Goal: Find contact information: Find contact information

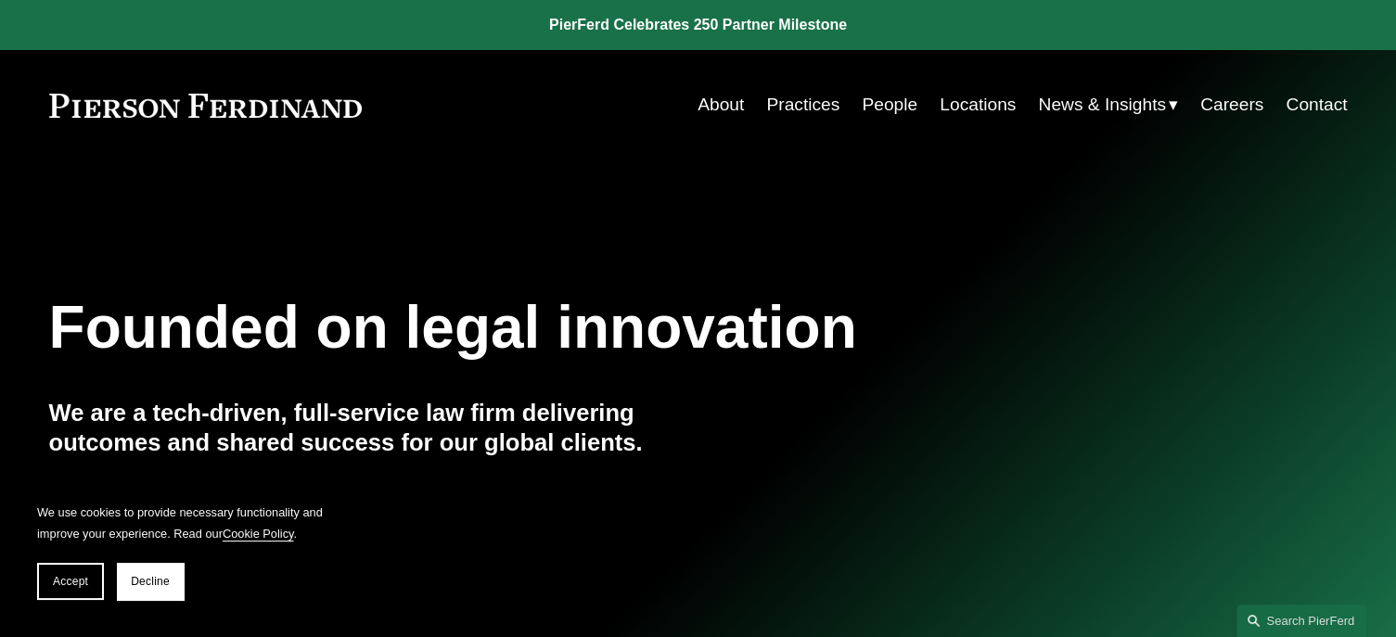
click at [1328, 108] on link "Contact" at bounding box center [1315, 104] width 61 height 35
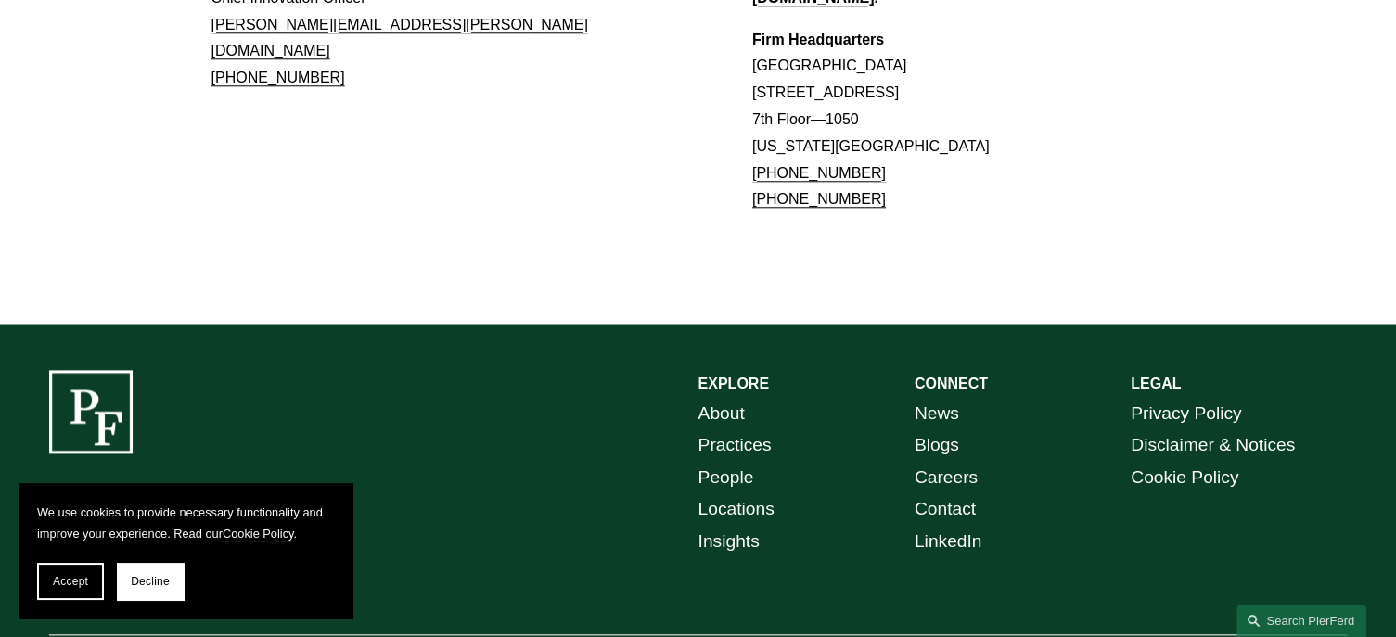
scroll to position [1681, 0]
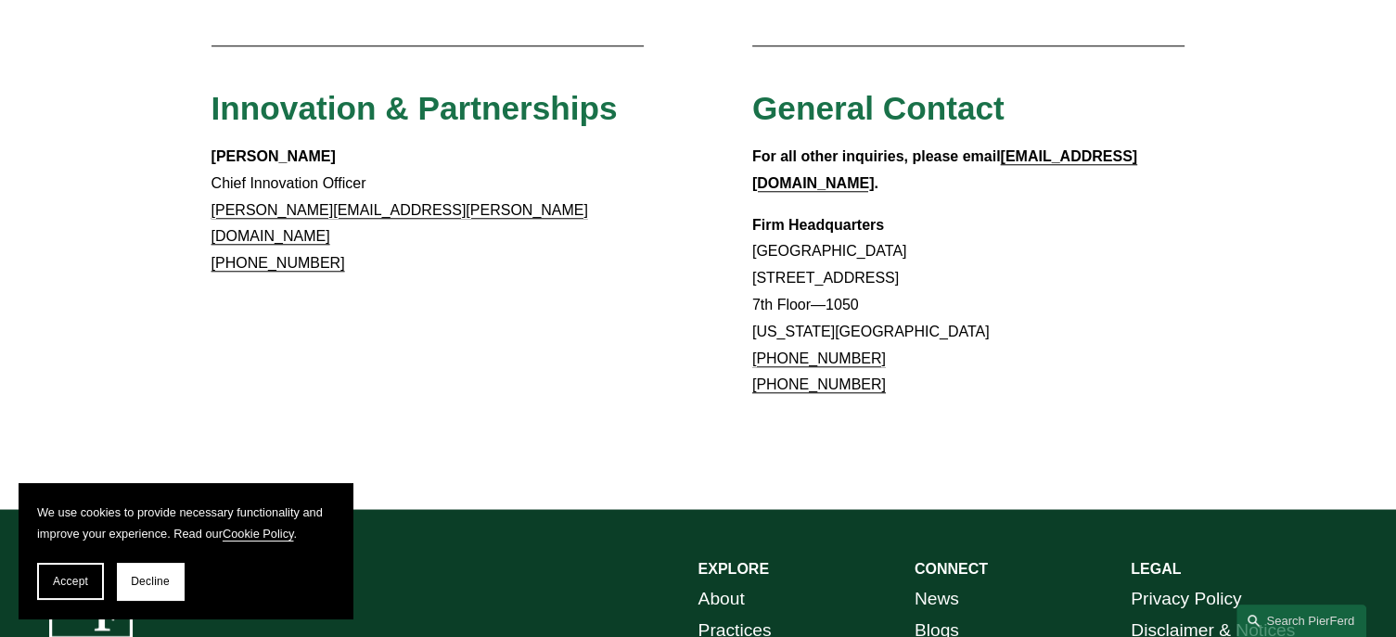
click at [148, 586] on span "Decline" at bounding box center [150, 581] width 39 height 13
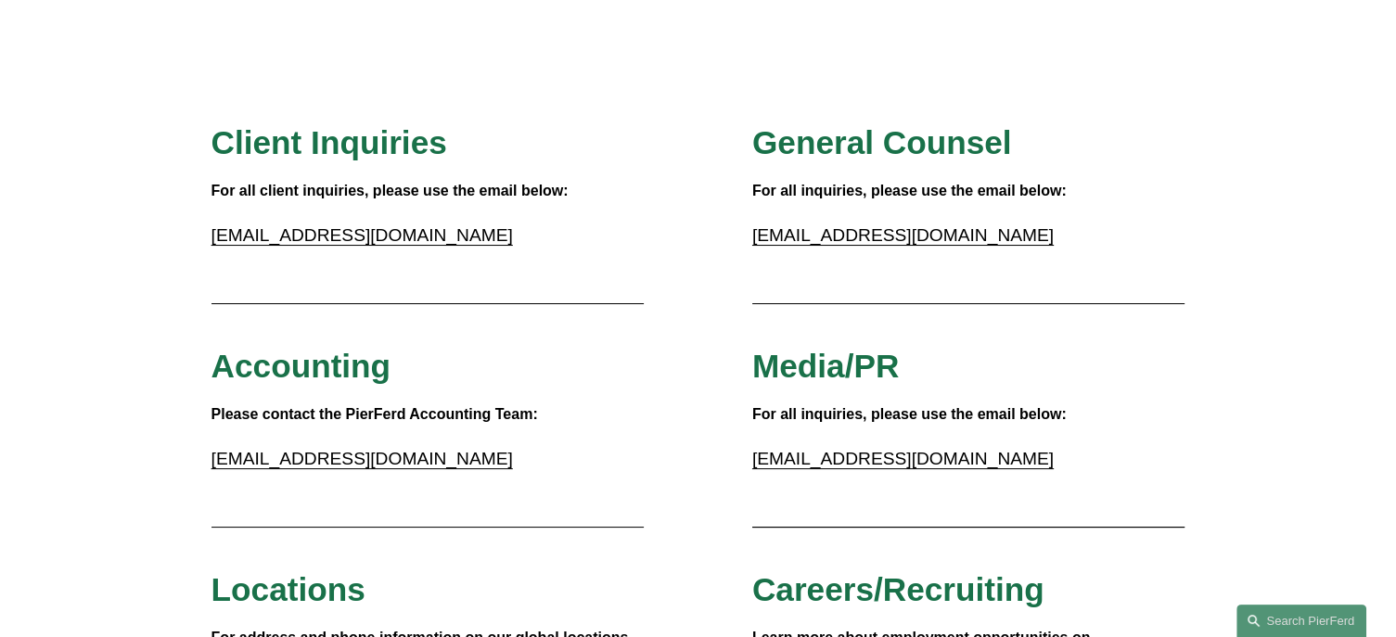
scroll to position [0, 0]
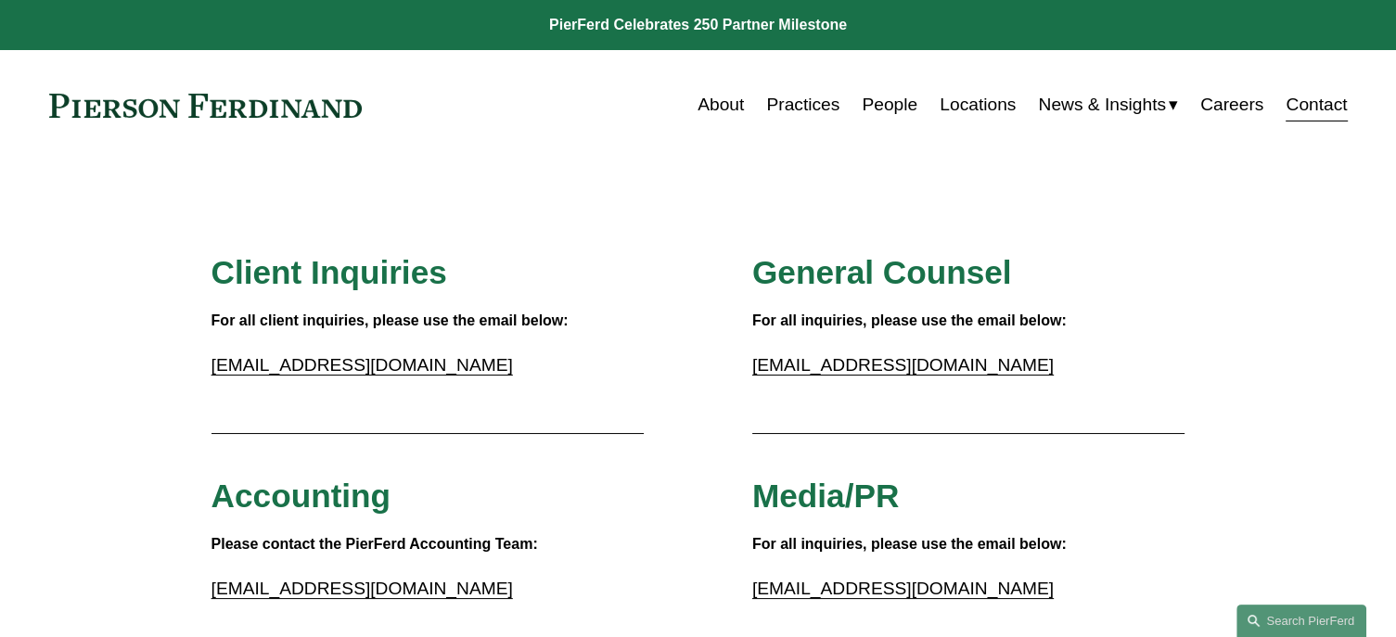
click at [772, 111] on link "Practices" at bounding box center [802, 104] width 73 height 35
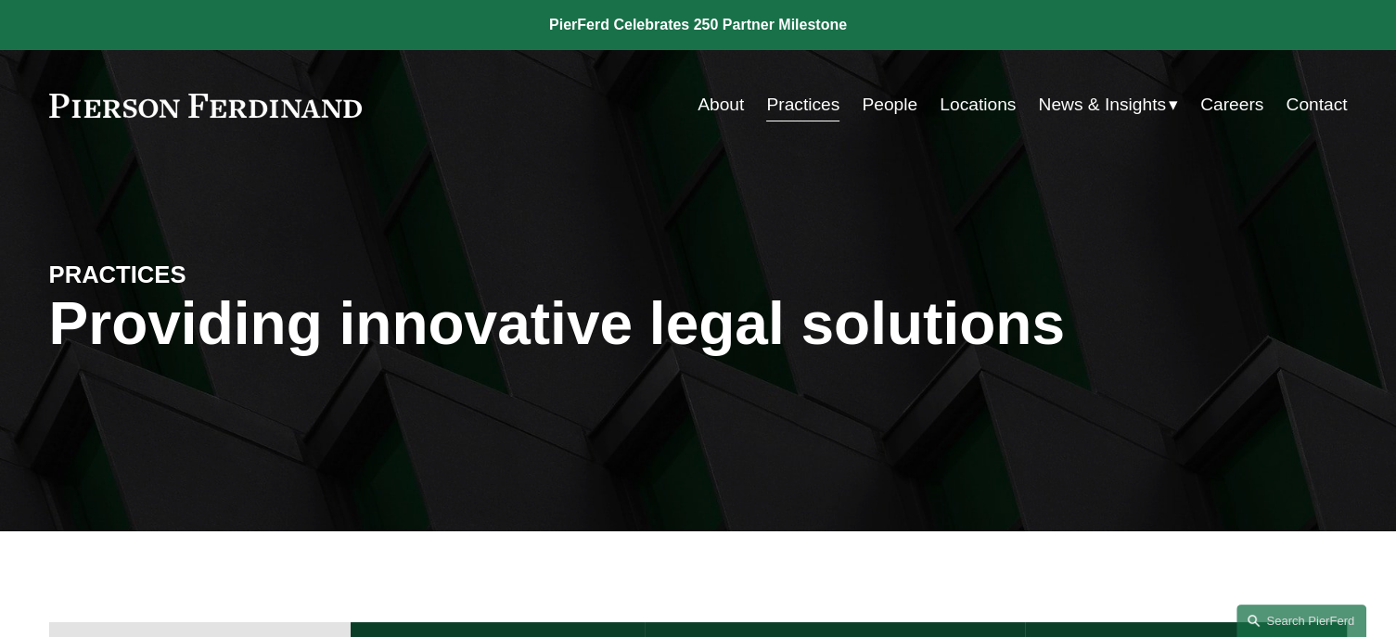
click at [862, 104] on link "People" at bounding box center [889, 104] width 56 height 35
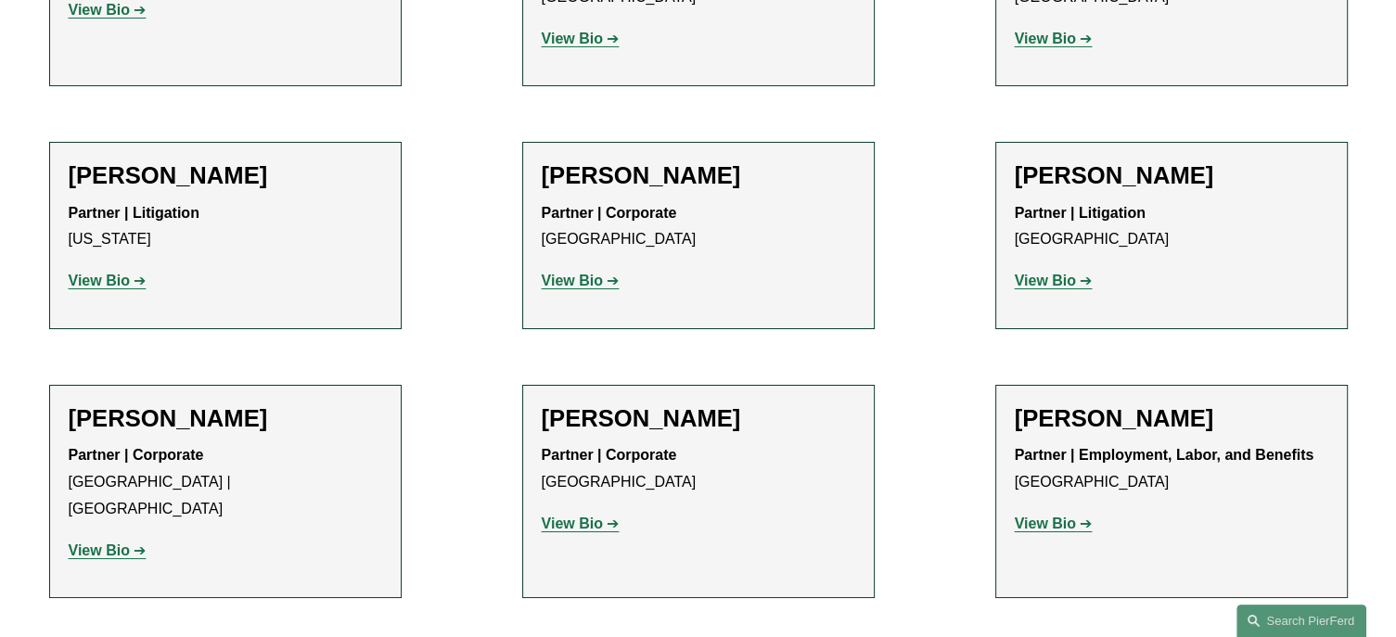
scroll to position [13632, 0]
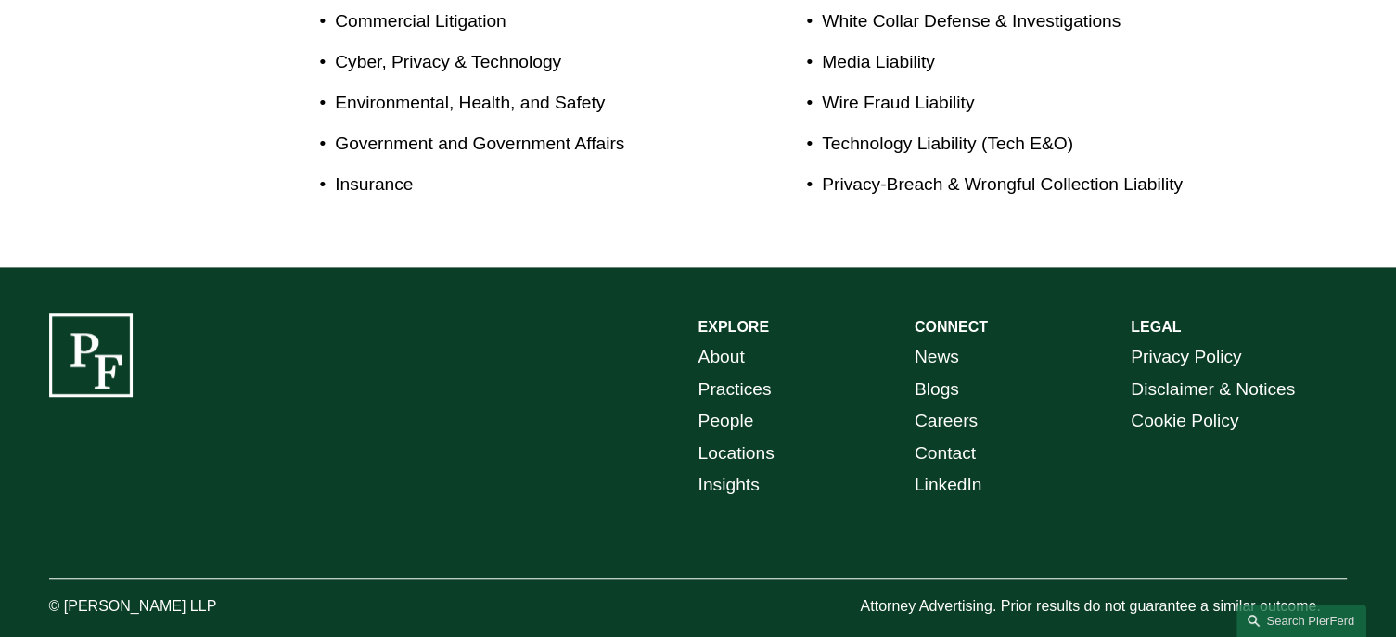
scroll to position [1286, 0]
